Goal: Information Seeking & Learning: Learn about a topic

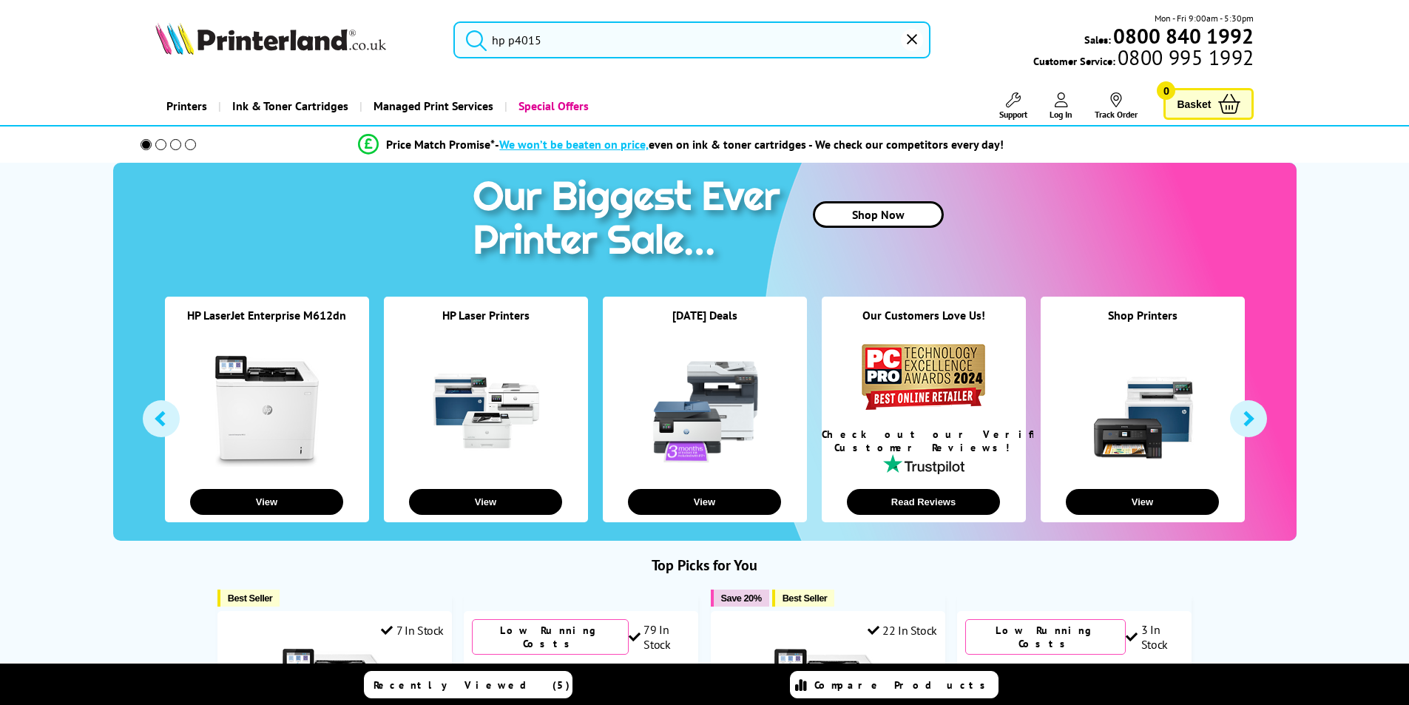
click at [600, 47] on input "hp p4015" at bounding box center [691, 39] width 477 height 37
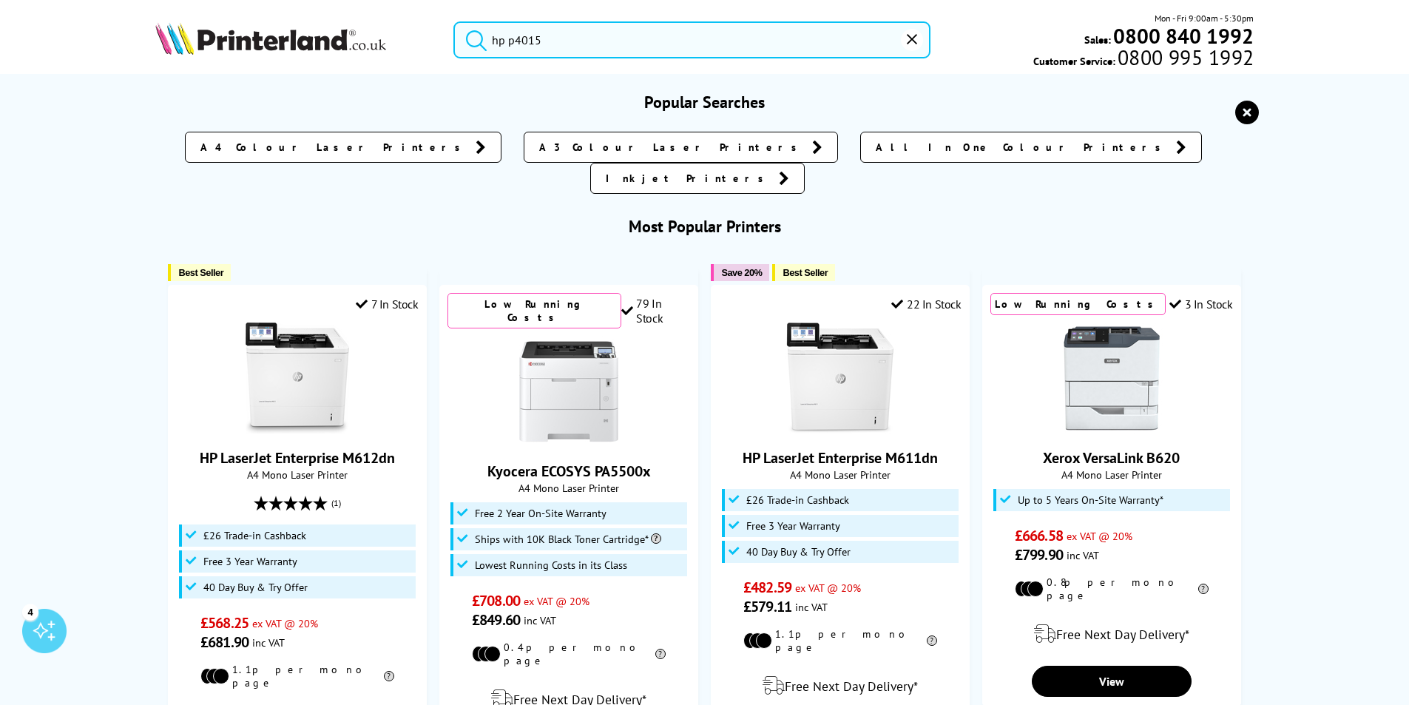
drag, startPoint x: 541, startPoint y: 41, endPoint x: 484, endPoint y: 38, distance: 57.0
click at [484, 38] on form "hp p4015" at bounding box center [691, 39] width 477 height 37
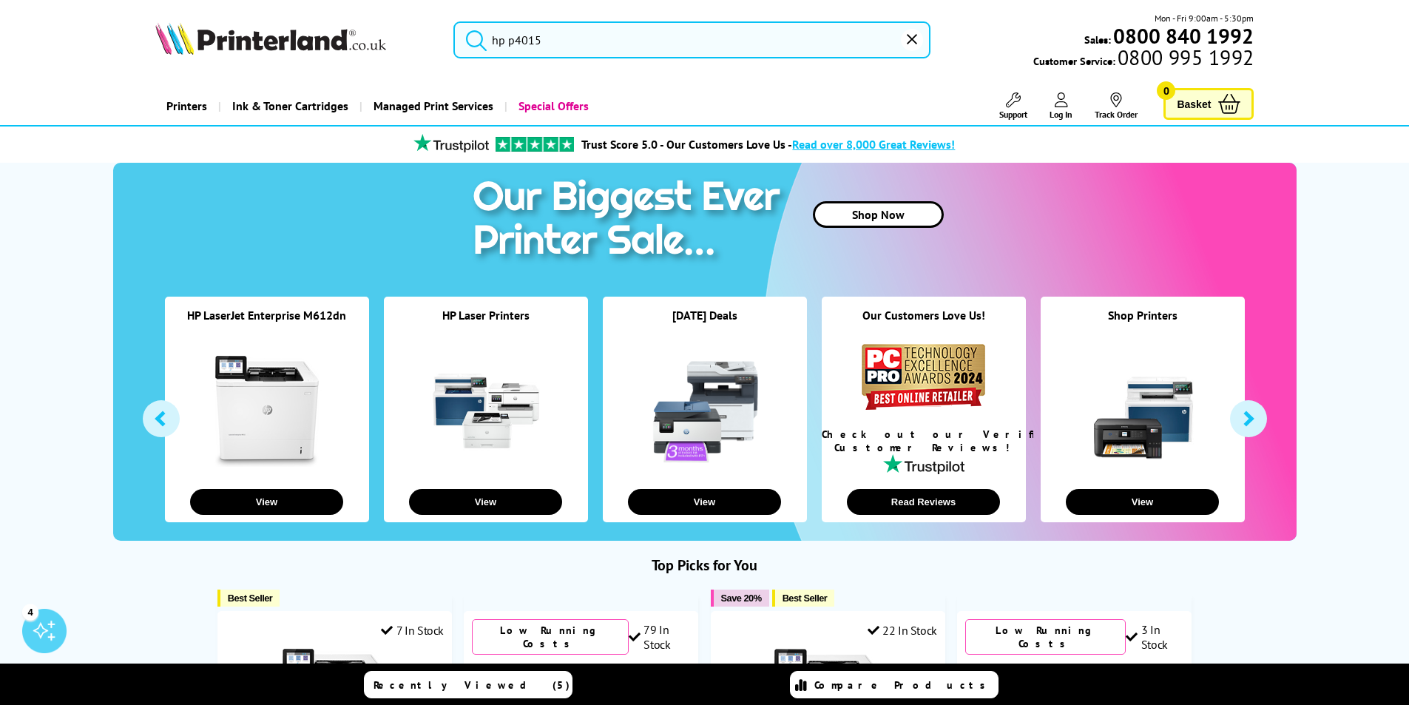
click at [570, 41] on input "hp p4015" at bounding box center [691, 39] width 477 height 37
click at [454, 21] on button "submit" at bounding box center [472, 37] width 37 height 33
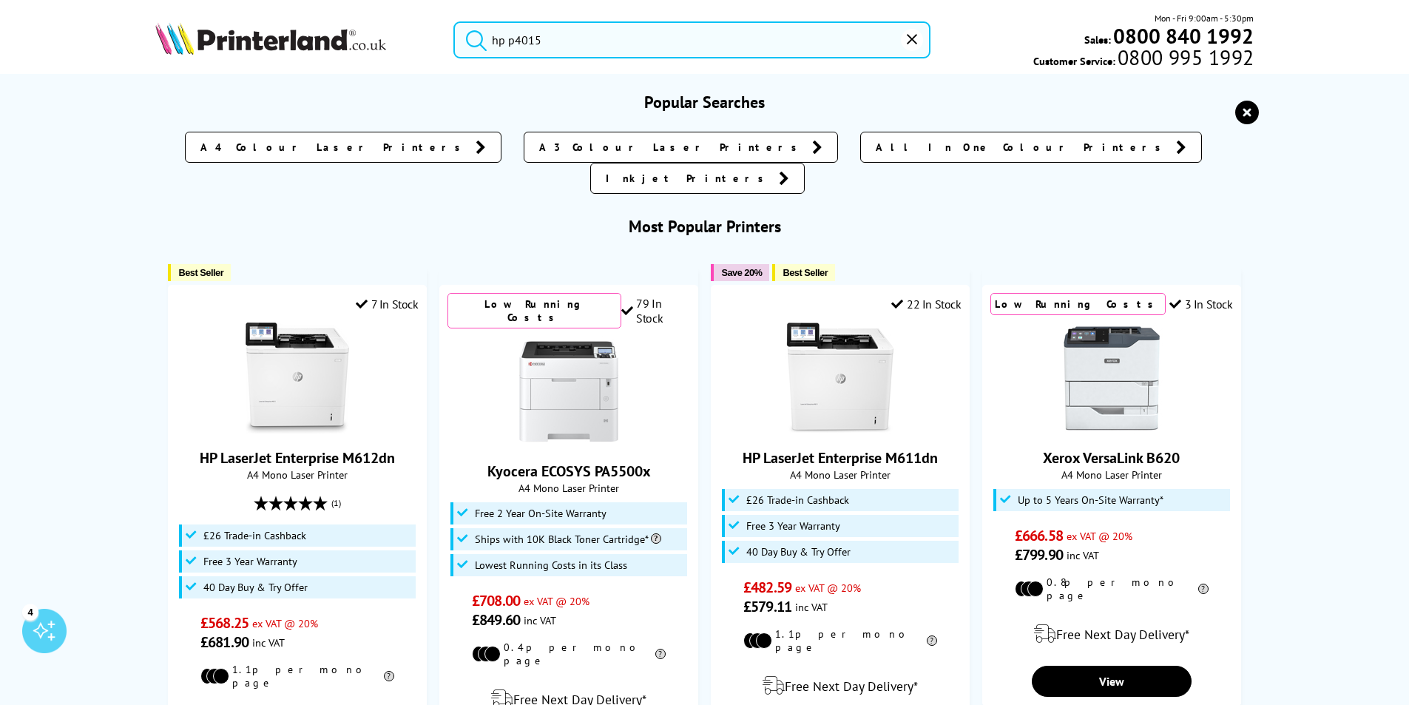
click at [578, 43] on input "hp p4015" at bounding box center [691, 39] width 477 height 37
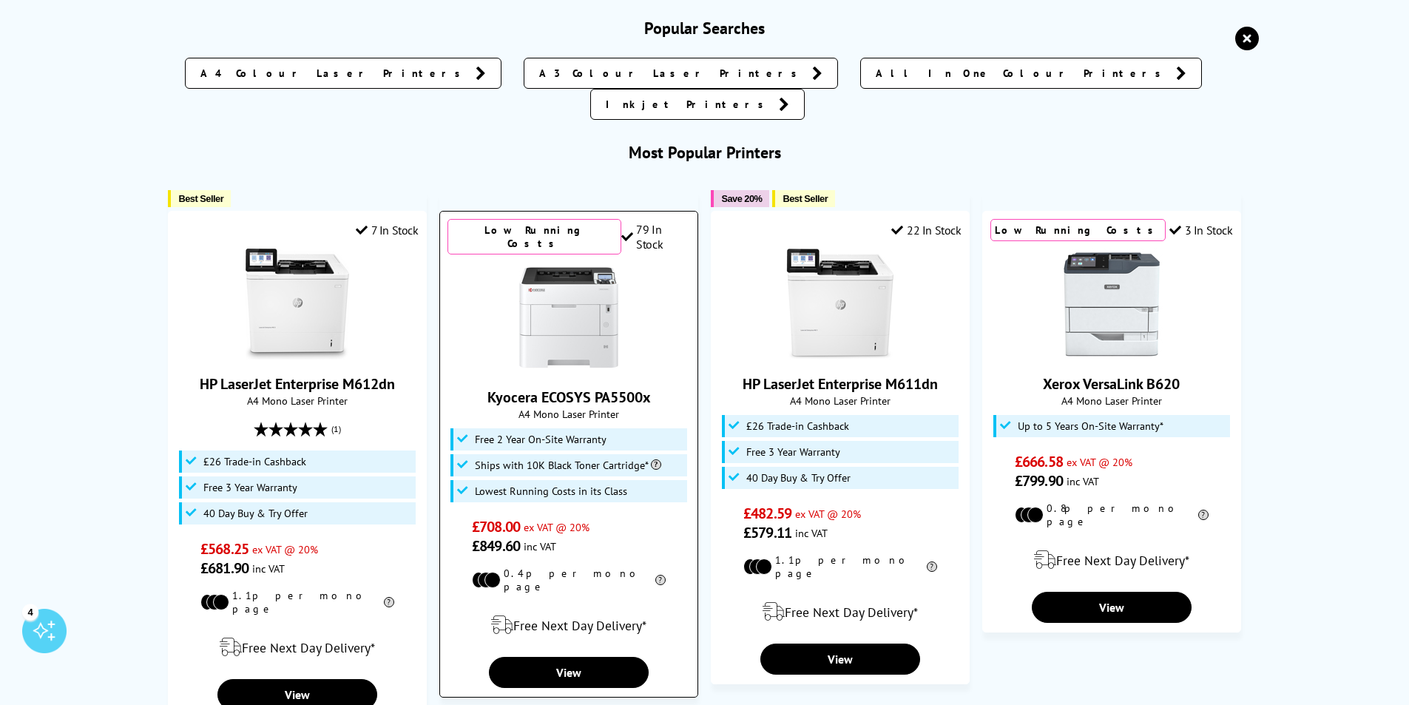
scroll to position [148, 0]
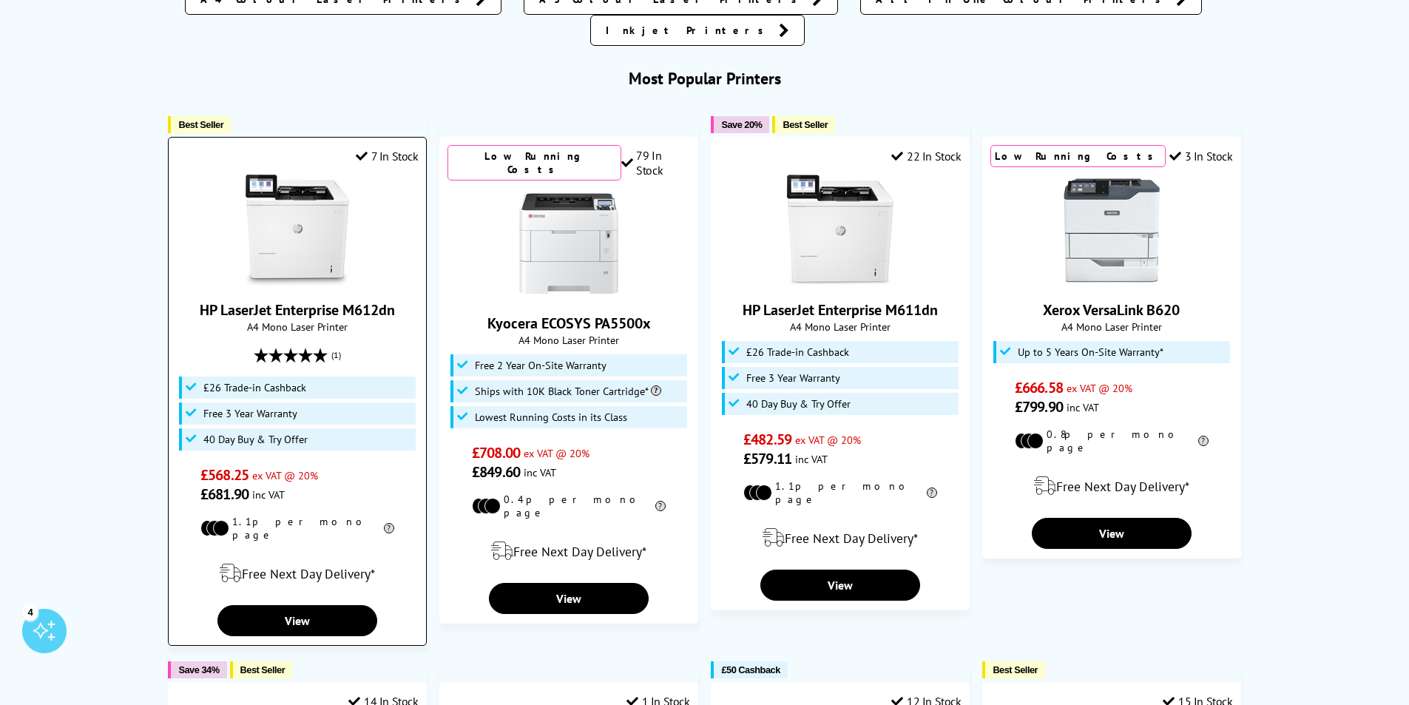
click at [329, 300] on link "HP LaserJet Enterprise M612dn" at bounding box center [297, 309] width 195 height 19
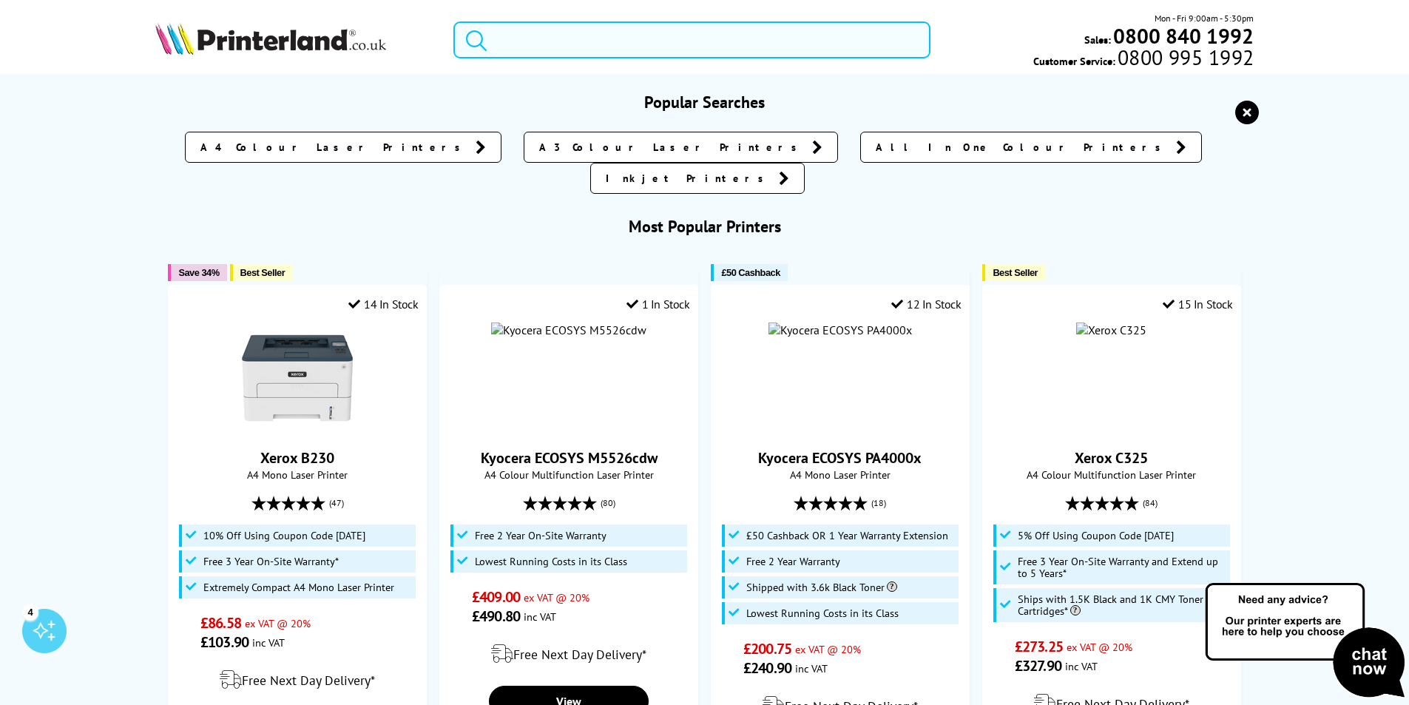
click at [604, 41] on input "search" at bounding box center [691, 39] width 477 height 37
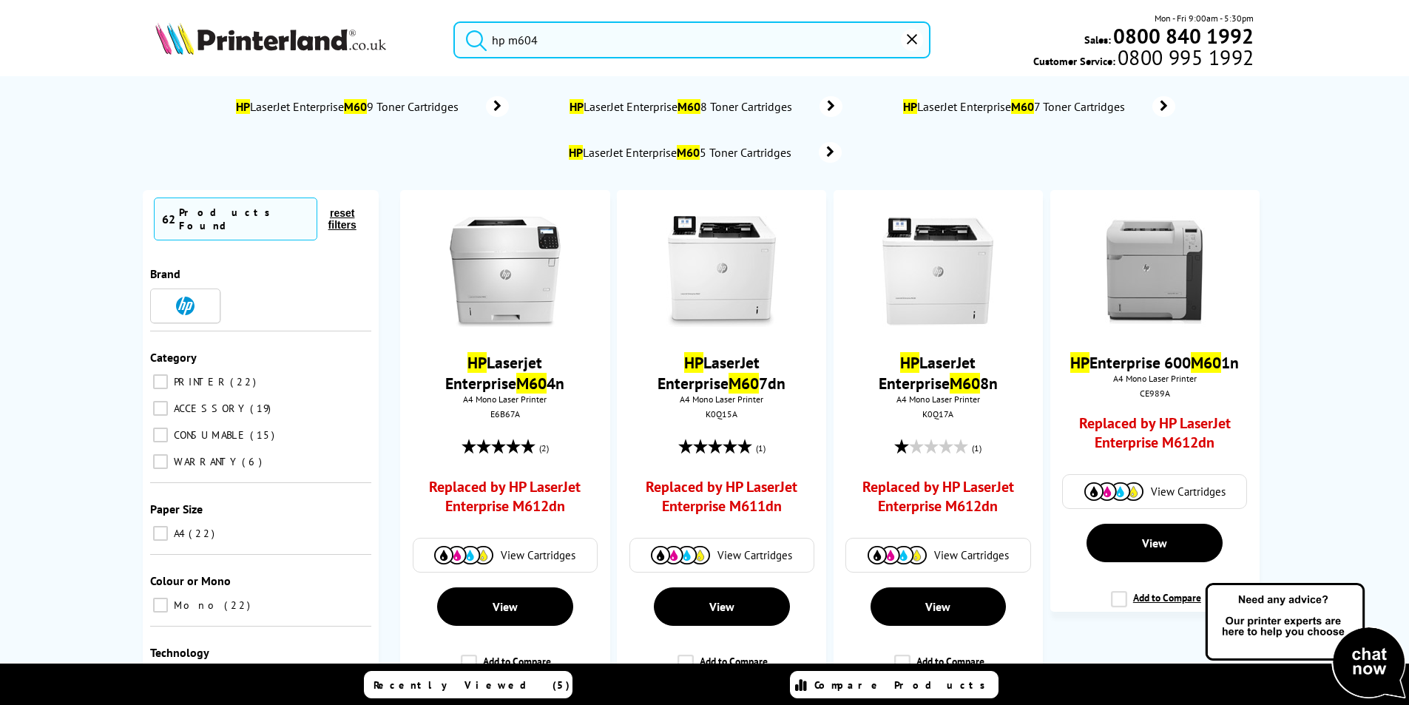
type input "hp m604"
click at [454, 21] on button "submit" at bounding box center [472, 37] width 37 height 33
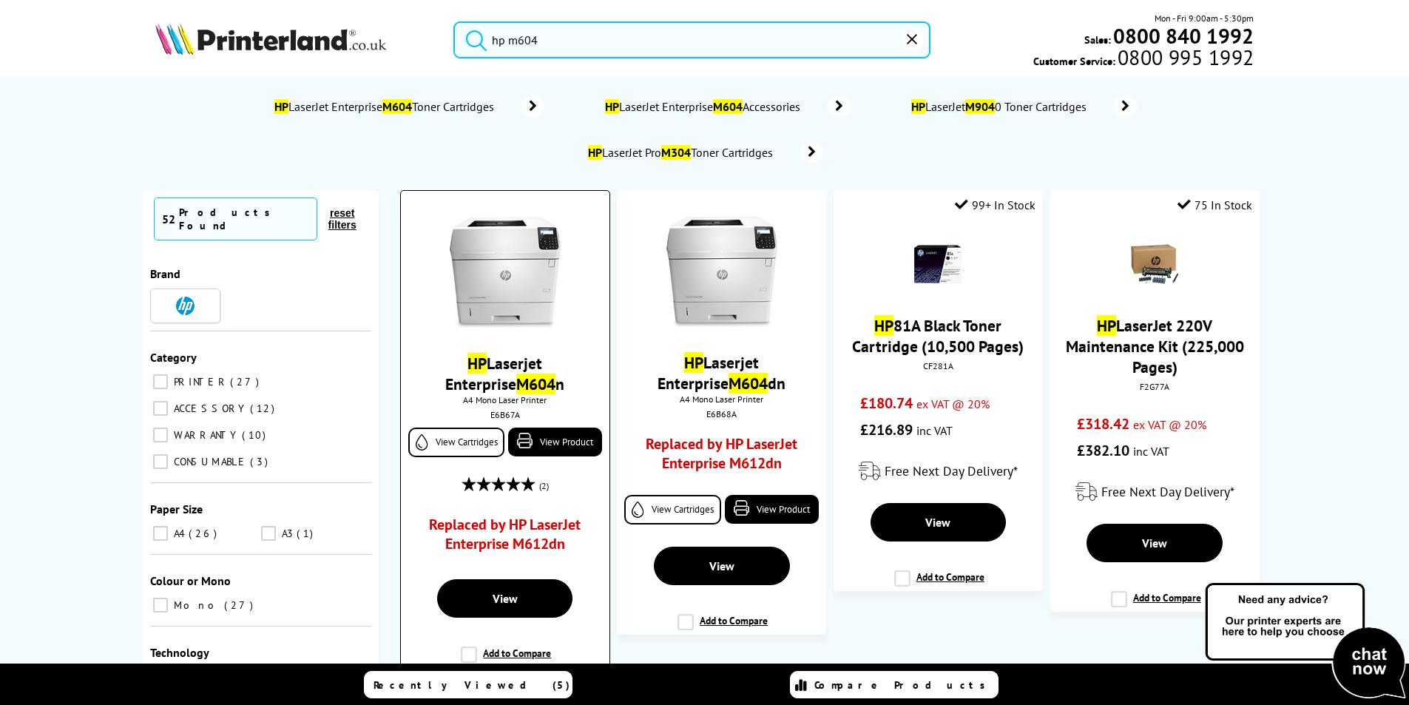
click at [516, 389] on mark "M604" at bounding box center [535, 383] width 39 height 21
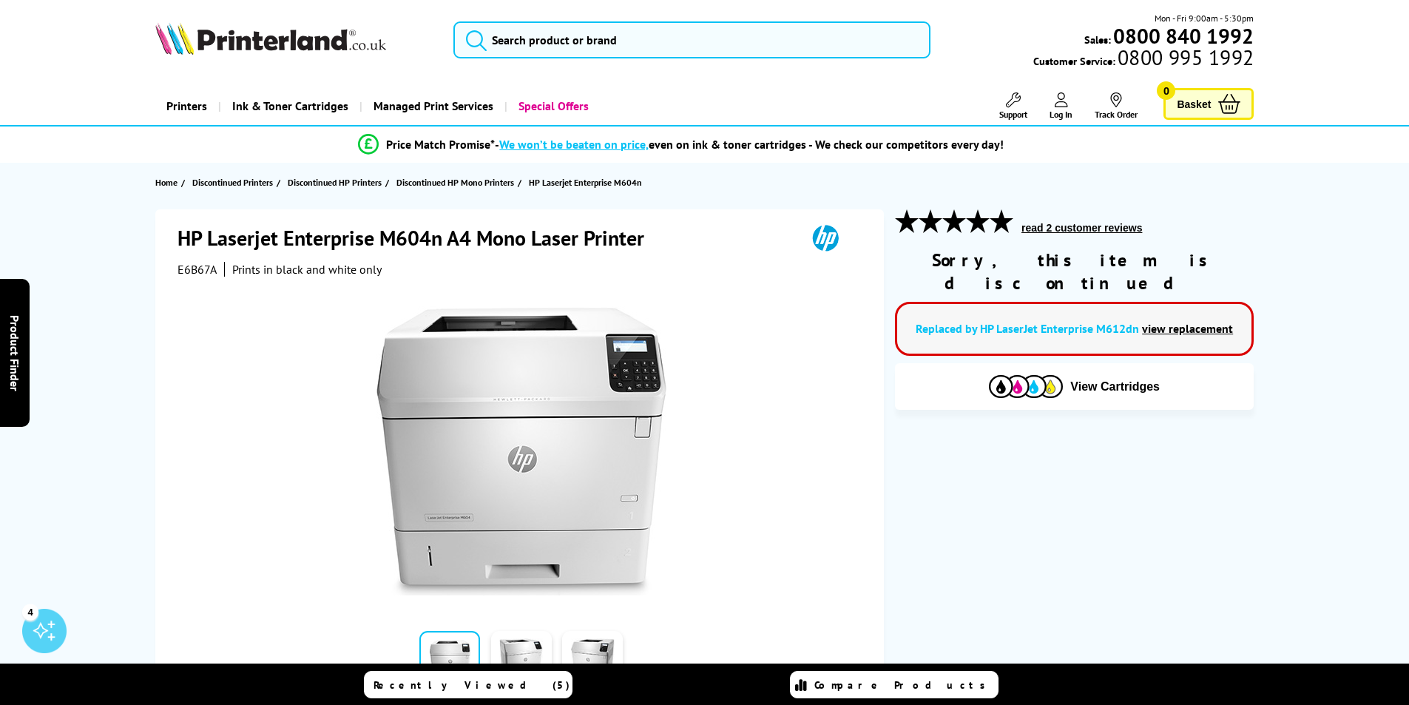
drag, startPoint x: 714, startPoint y: 253, endPoint x: 739, endPoint y: 182, distance: 75.3
click at [723, 229] on div "HP Laserjet Enterprise M604n A4 Mono Laser Printer E6B67A Prints in black and w…" at bounding box center [519, 510] width 728 height 603
click at [824, 98] on div "Printers Laser Printers Colour Laser Printers A4 Colour Laser Printers A3 Colou…" at bounding box center [704, 106] width 1099 height 38
click at [603, 47] on input "search" at bounding box center [691, 39] width 477 height 37
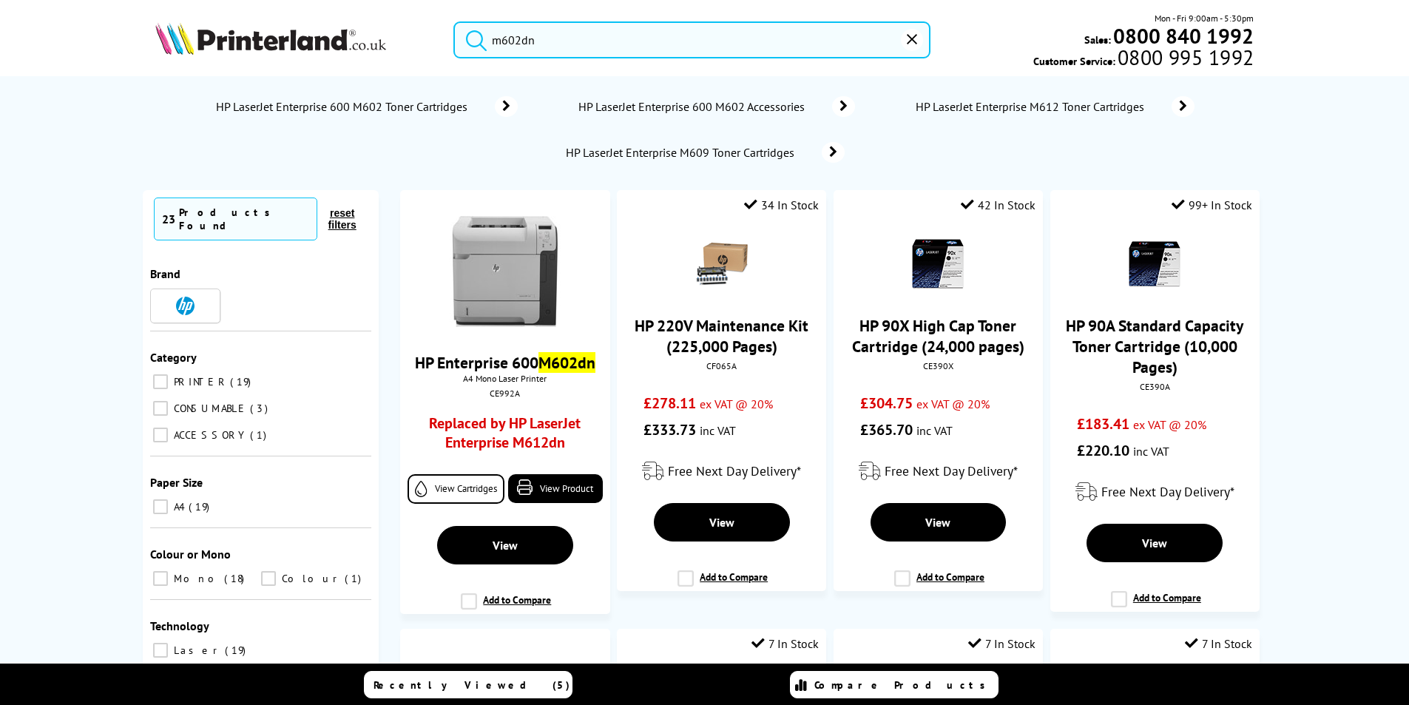
type input "m602dn"
click at [454, 21] on button "submit" at bounding box center [472, 37] width 37 height 33
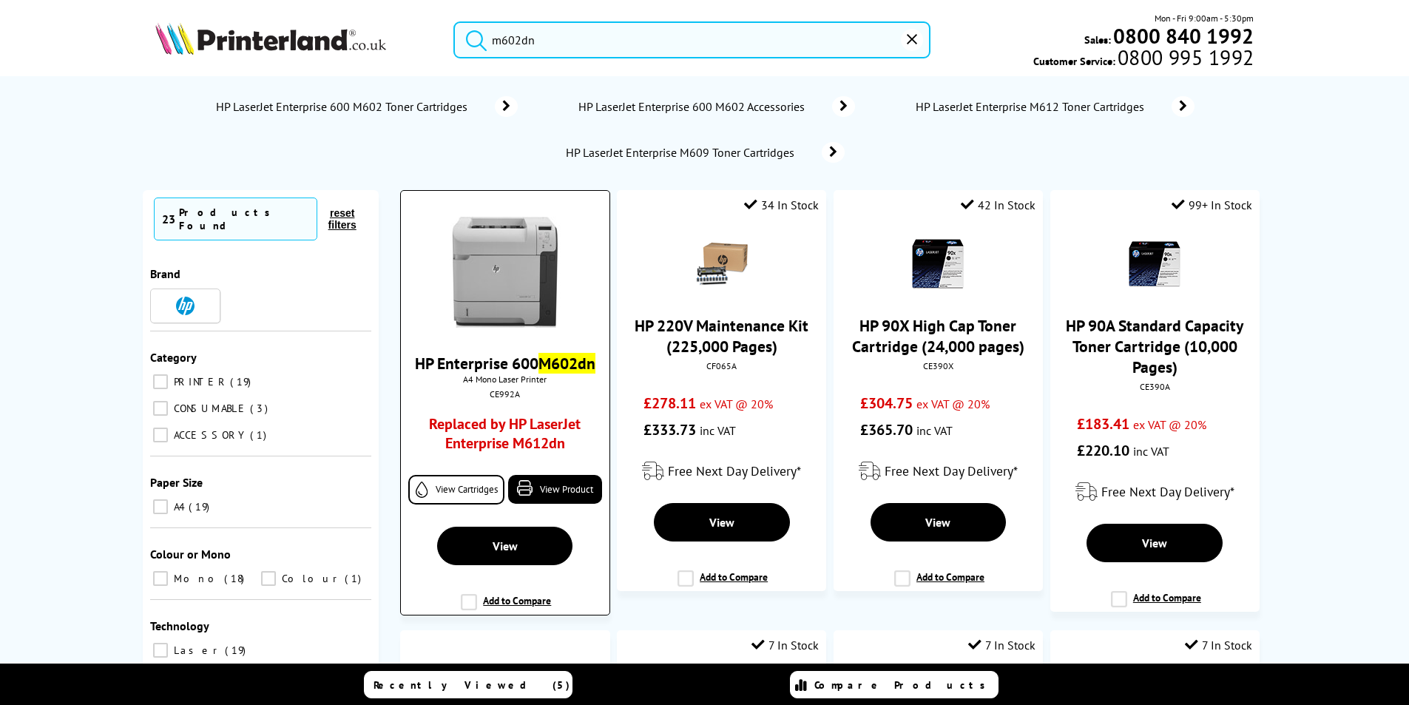
click at [518, 364] on link "HP Enterprise 600 M602dn" at bounding box center [505, 363] width 180 height 21
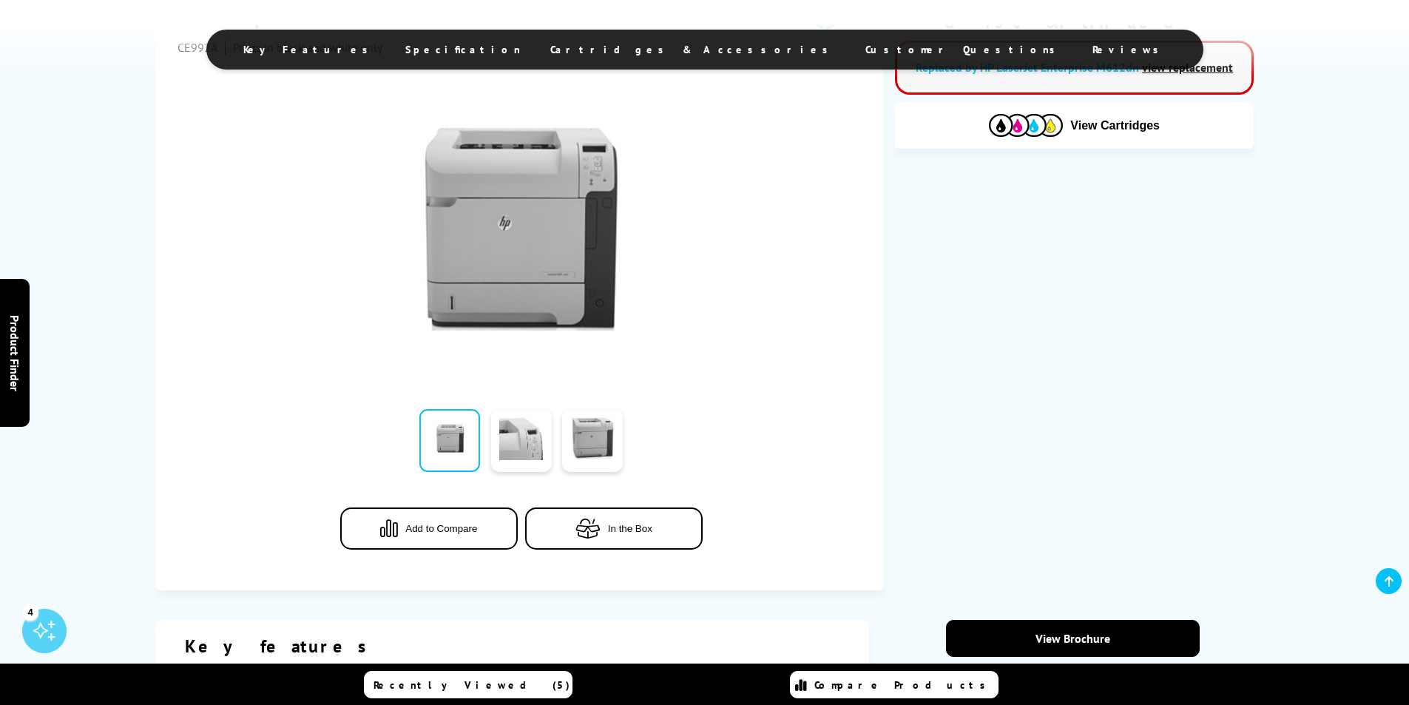
scroll to position [518, 0]
